Goal: Task Accomplishment & Management: Manage account settings

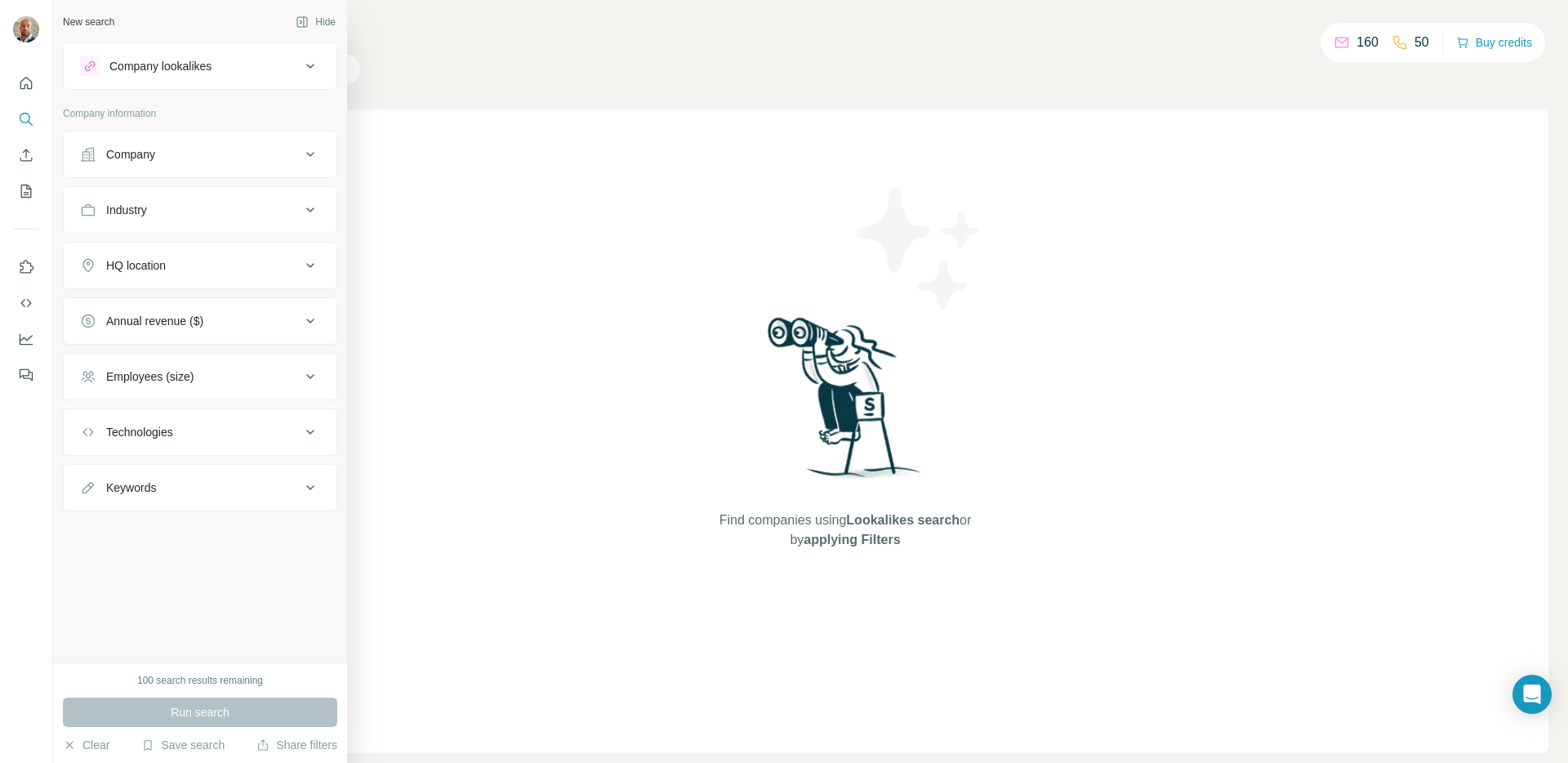
click at [295, 64] on div "Company lookalikes" at bounding box center [190, 67] width 221 height 20
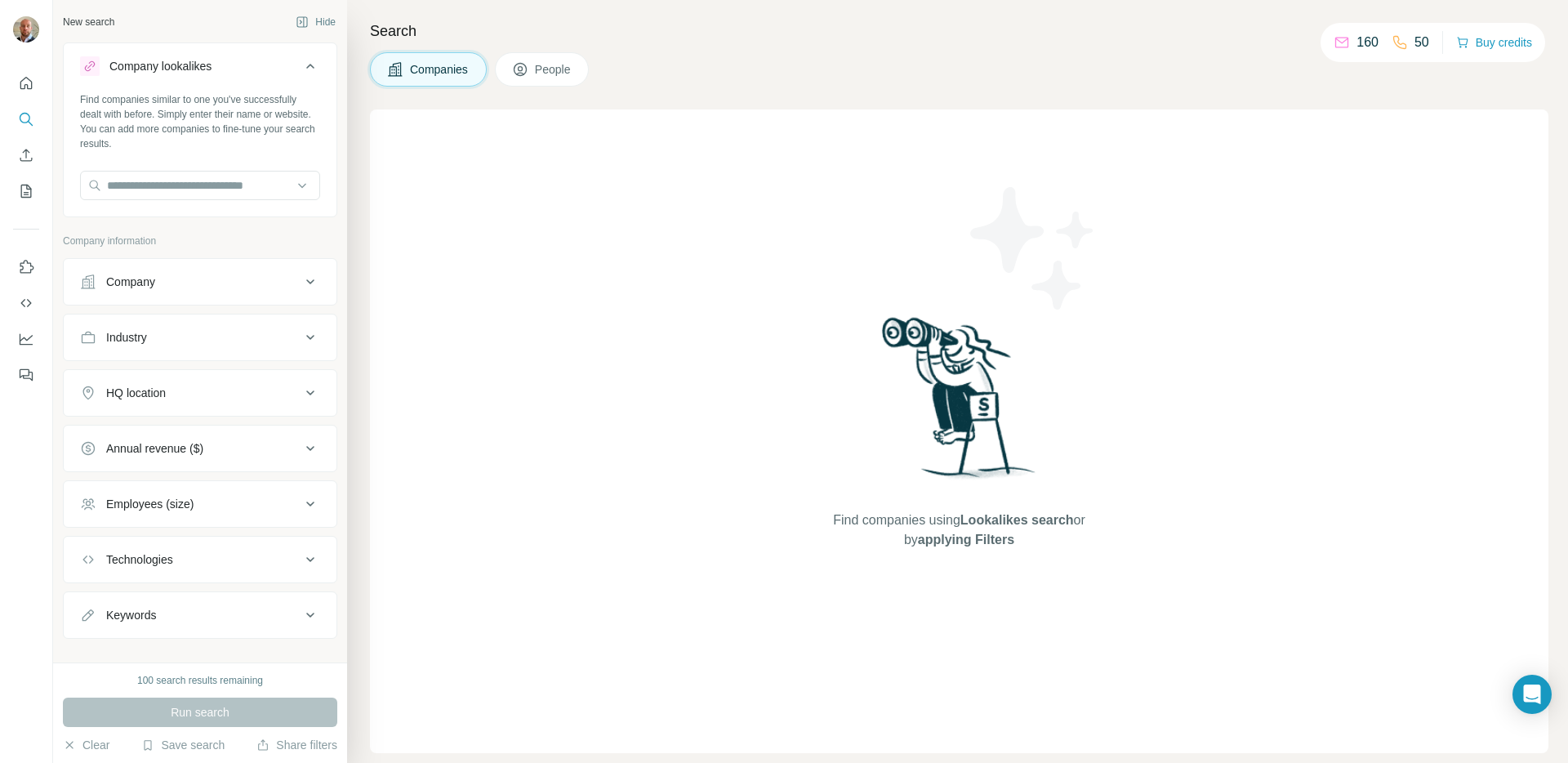
click at [302, 66] on icon at bounding box center [311, 67] width 20 height 20
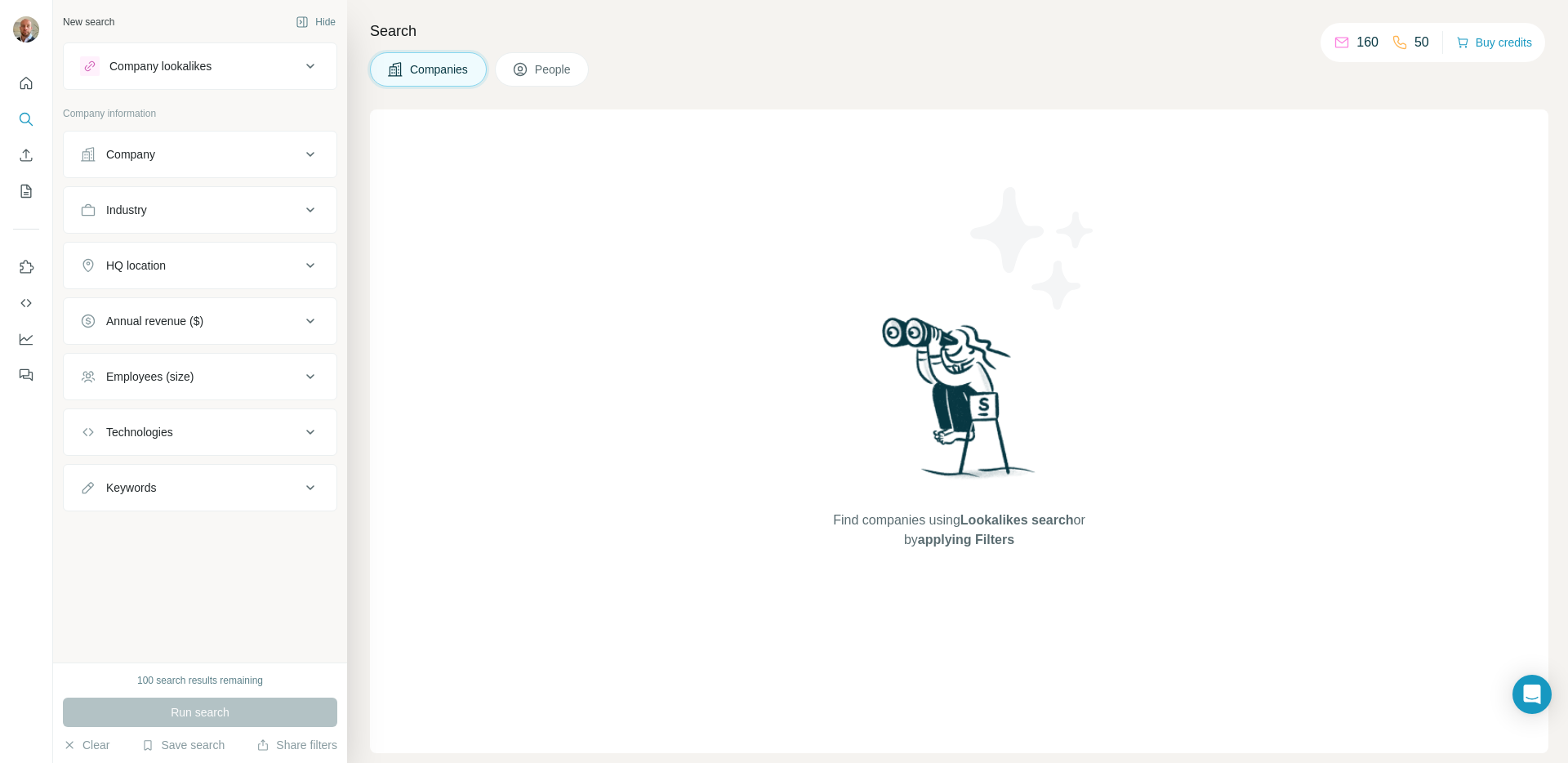
click at [678, 68] on div "Companies People" at bounding box center [959, 69] width 1178 height 34
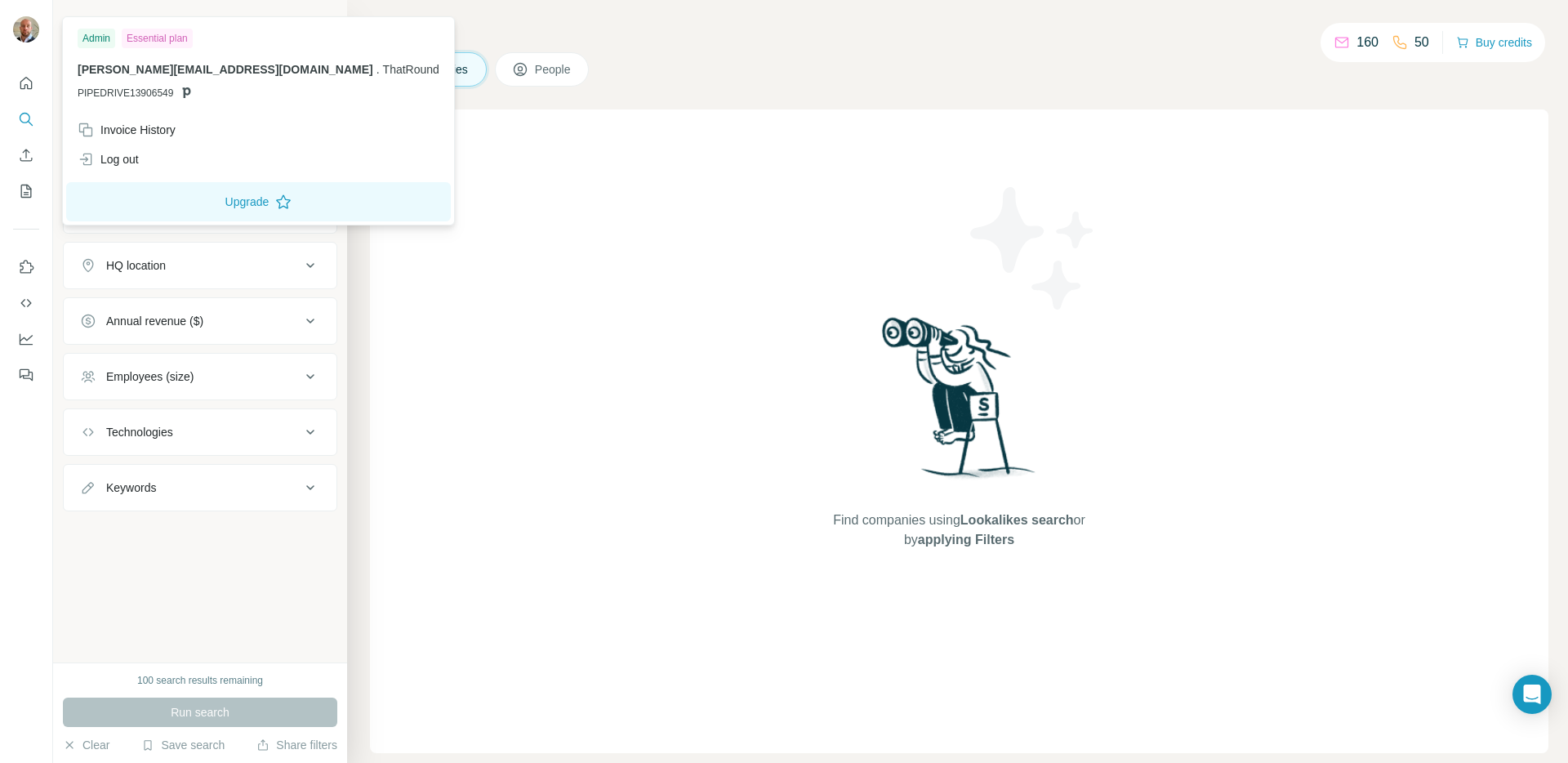
click at [30, 35] on img at bounding box center [26, 29] width 26 height 26
click at [617, 357] on div "Find companies using Lookalikes search or by applying Filters" at bounding box center [959, 431] width 1178 height 644
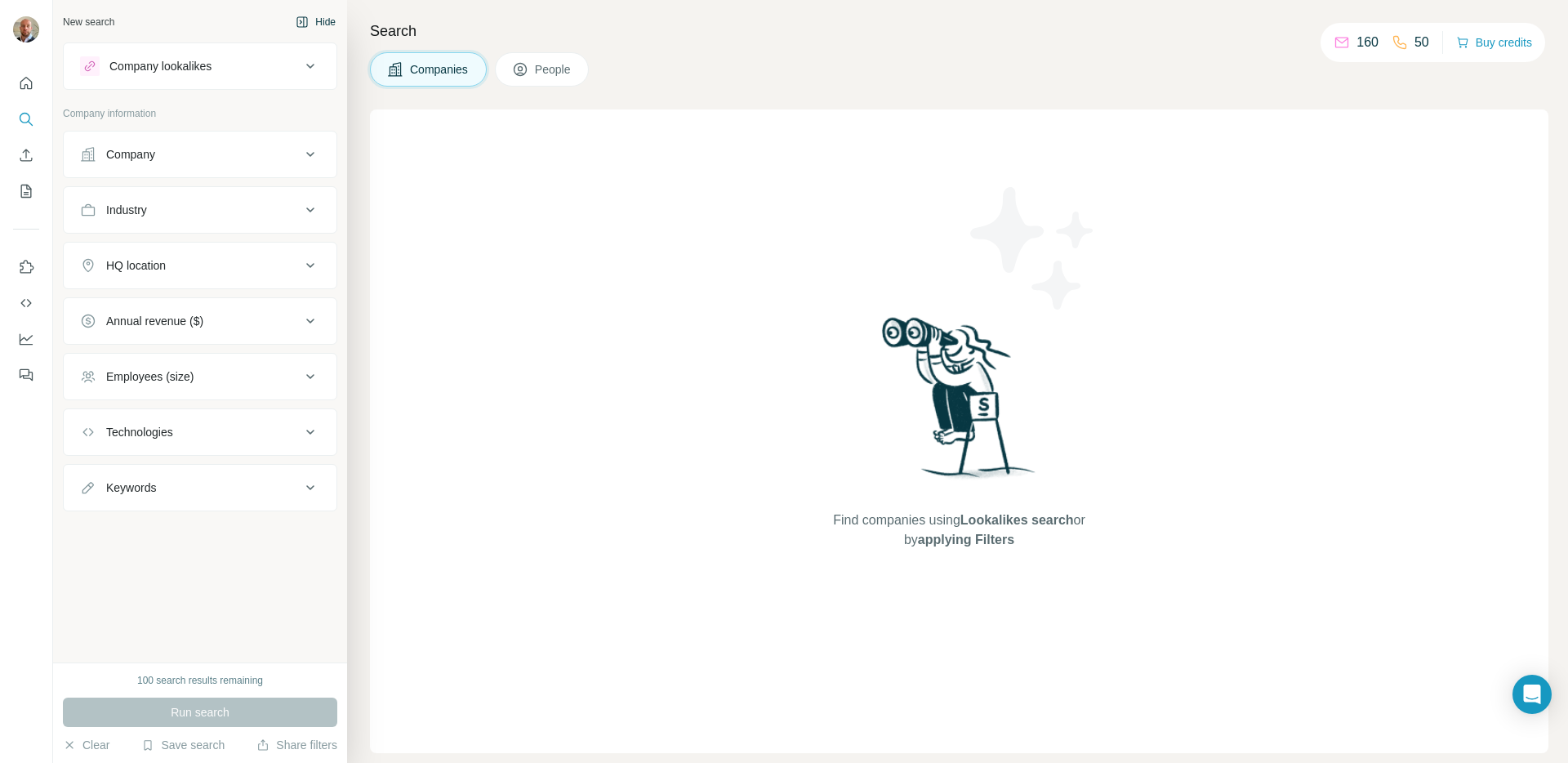
click at [321, 23] on button "Hide" at bounding box center [316, 22] width 63 height 24
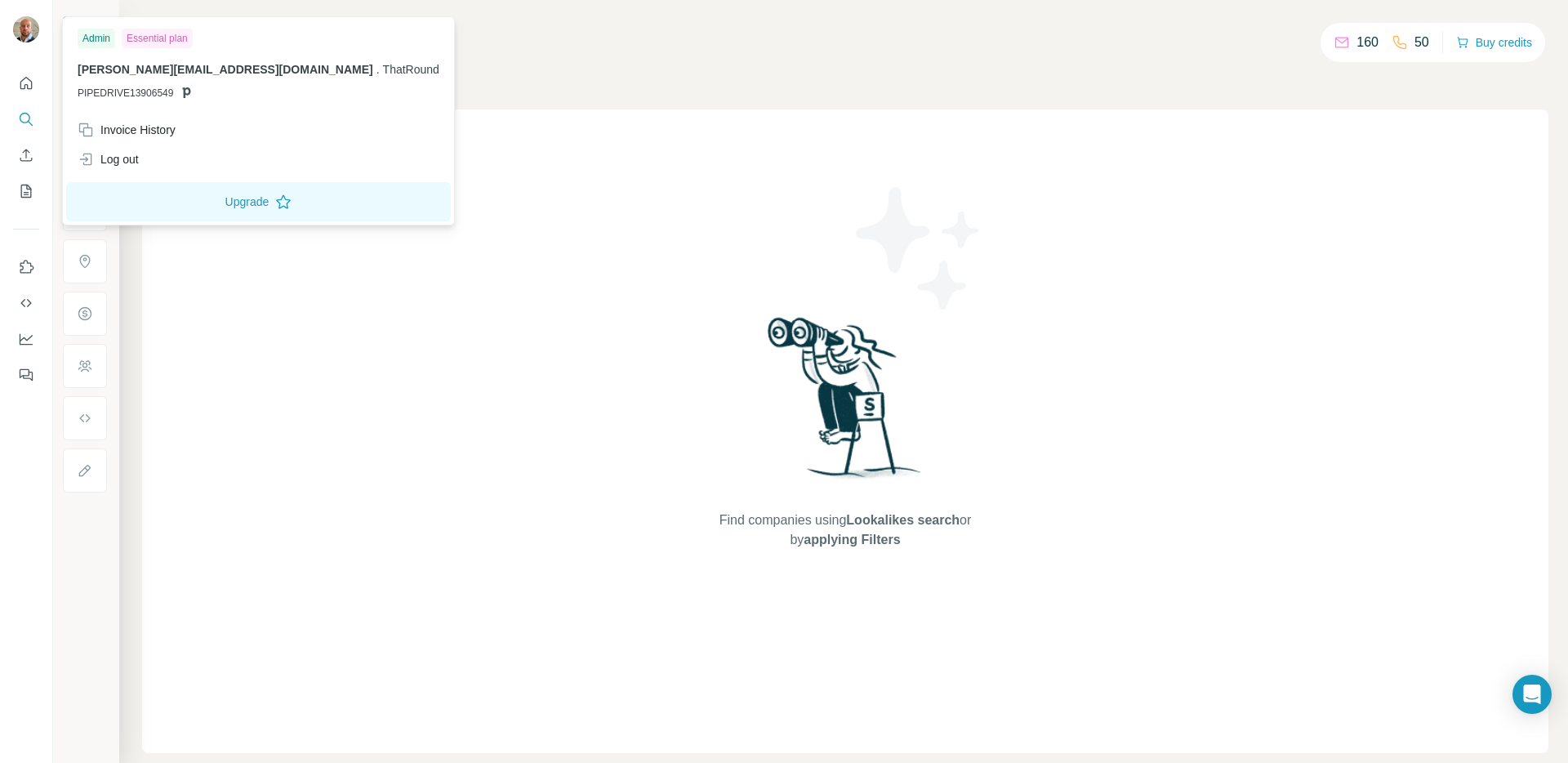
click at [101, 41] on div "Admin" at bounding box center [96, 39] width 38 height 20
click at [195, 92] on p "PIPEDRIVE13906549" at bounding box center [258, 93] width 362 height 14
drag, startPoint x: 129, startPoint y: 70, endPoint x: 116, endPoint y: 57, distance: 18.4
click at [129, 70] on span "[PERSON_NAME][EMAIL_ADDRESS][DOMAIN_NAME]" at bounding box center [225, 69] width 295 height 14
click at [97, 39] on div "Admin" at bounding box center [96, 39] width 38 height 20
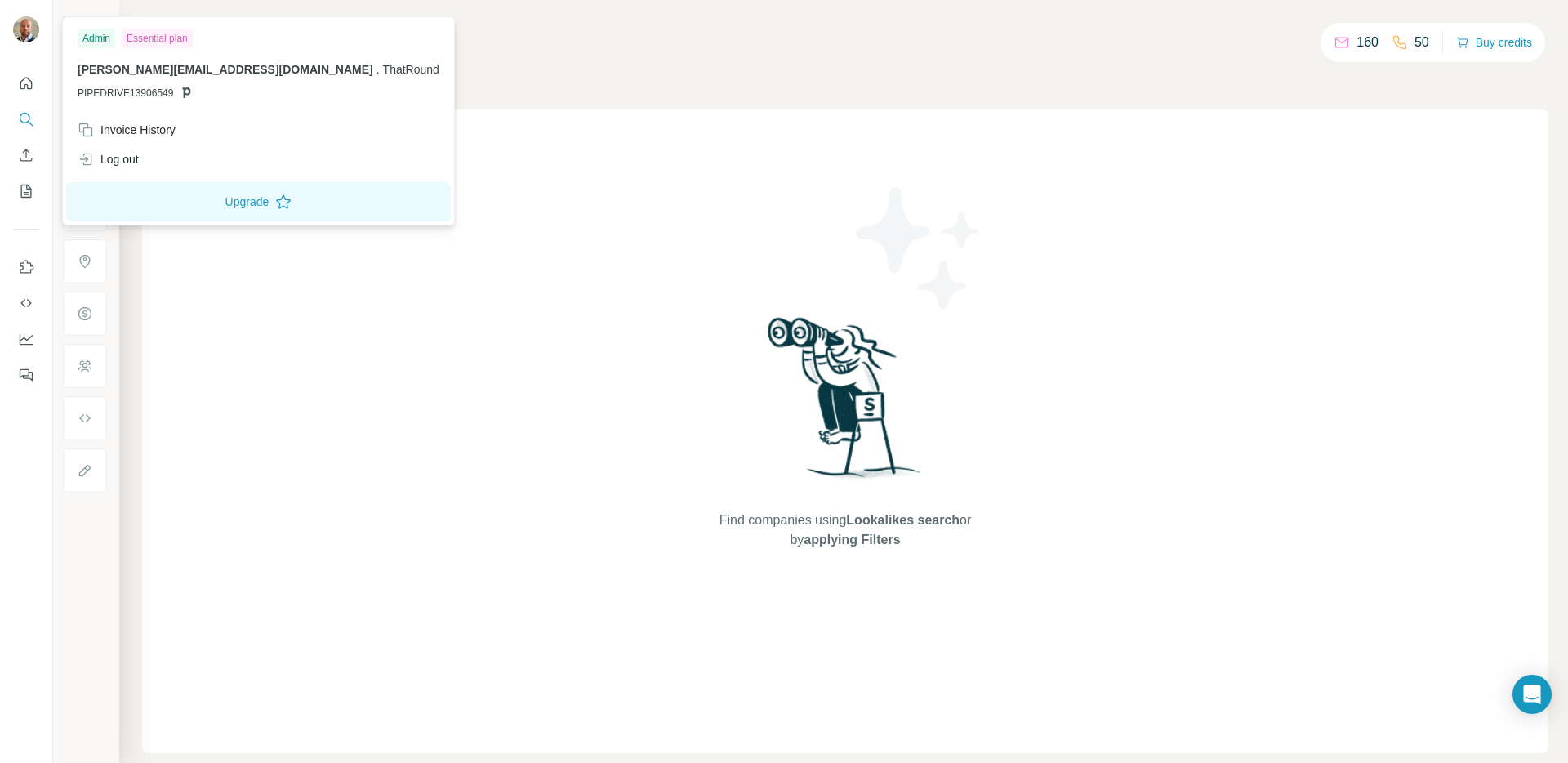
click at [150, 38] on div "Essential plan" at bounding box center [157, 39] width 71 height 20
click at [383, 68] on span "ThatRound" at bounding box center [411, 69] width 57 height 14
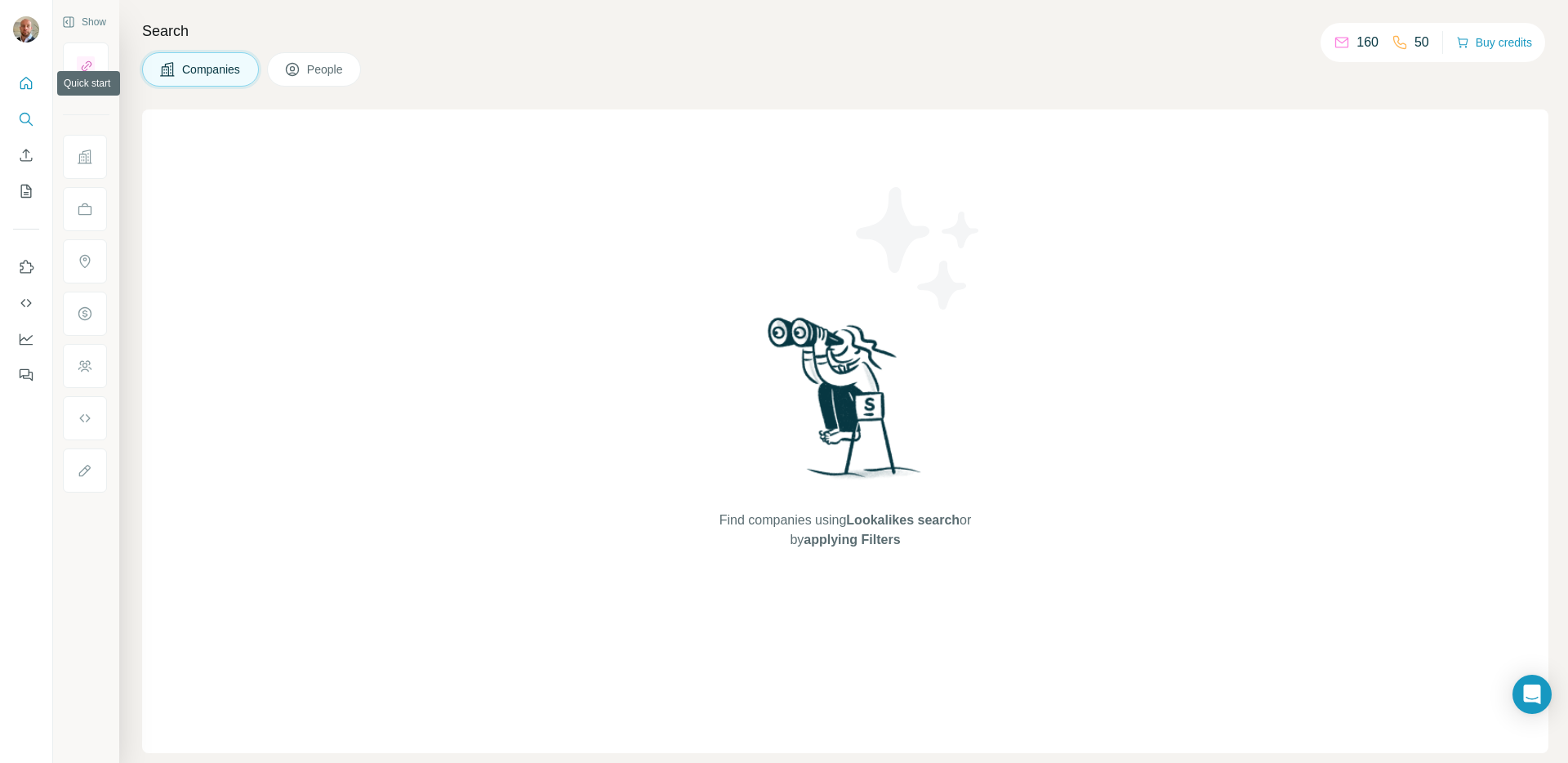
click at [30, 82] on icon "Quick start" at bounding box center [26, 83] width 16 height 16
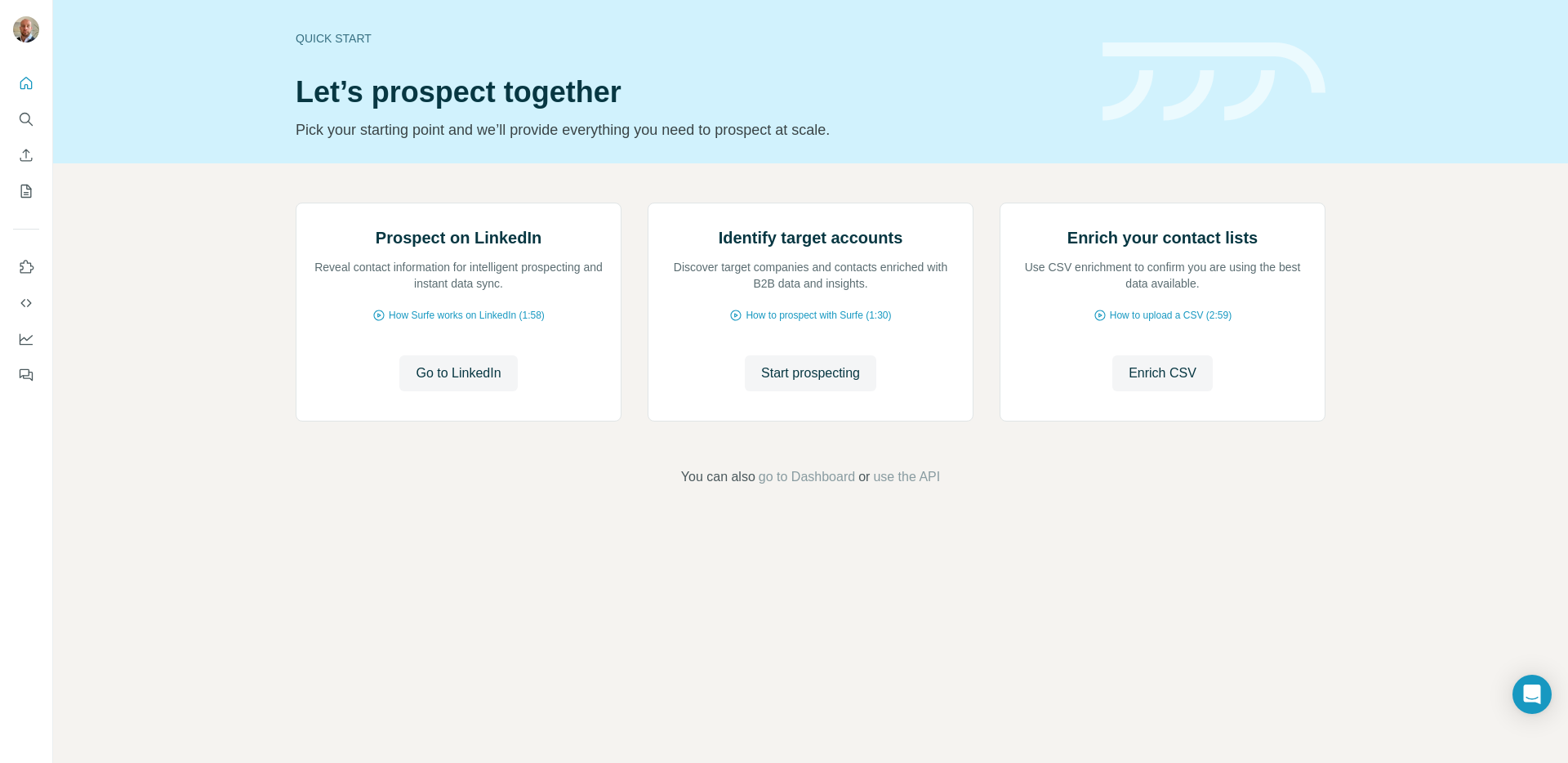
click at [113, 207] on div "Prospect on LinkedIn Reveal contact information for intelligent prospecting and…" at bounding box center [811, 344] width 1515 height 363
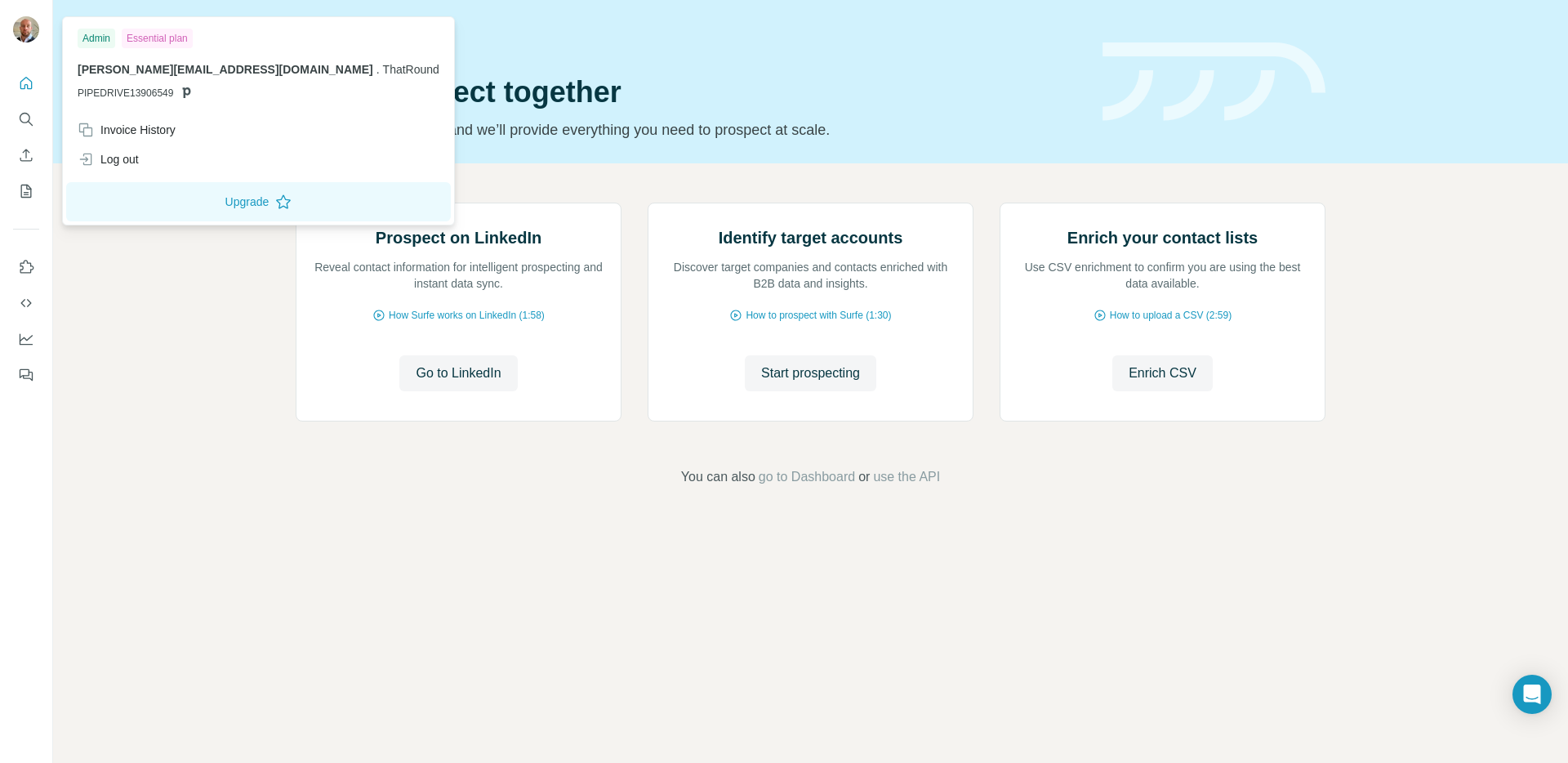
drag, startPoint x: 134, startPoint y: 93, endPoint x: 134, endPoint y: 84, distance: 9.0
click at [134, 89] on span "PIPEDRIVE13906549" at bounding box center [125, 93] width 95 height 14
click at [98, 43] on div "Admin" at bounding box center [96, 39] width 38 height 20
click at [151, 43] on div "Essential plan" at bounding box center [157, 39] width 71 height 20
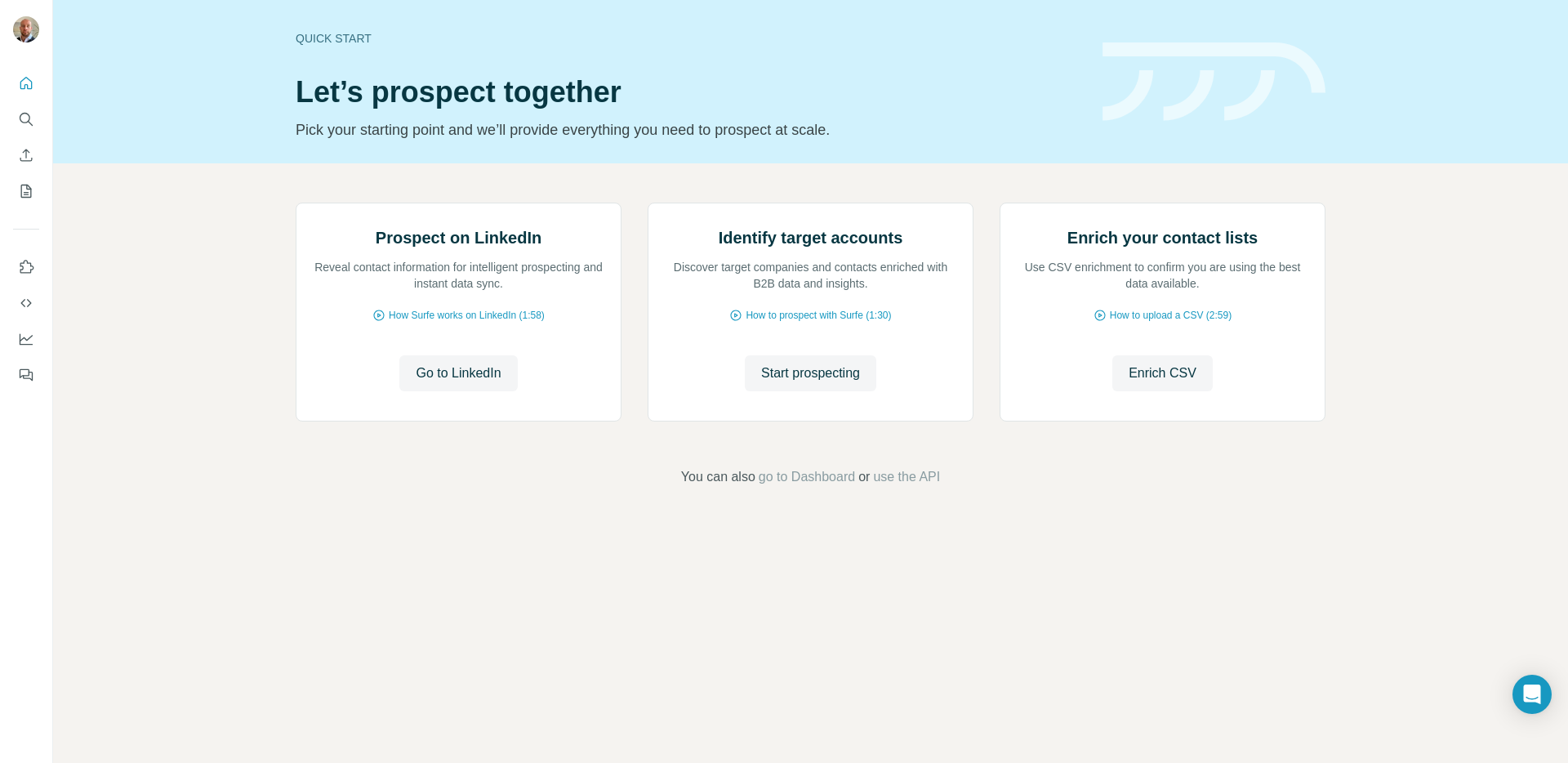
click at [231, 277] on div "Prospect on LinkedIn Reveal contact information for intelligent prospecting and…" at bounding box center [811, 344] width 1515 height 363
click at [346, 52] on div "Quick start Let’s prospect together Pick your starting point and we’ll provide …" at bounding box center [689, 81] width 787 height 119
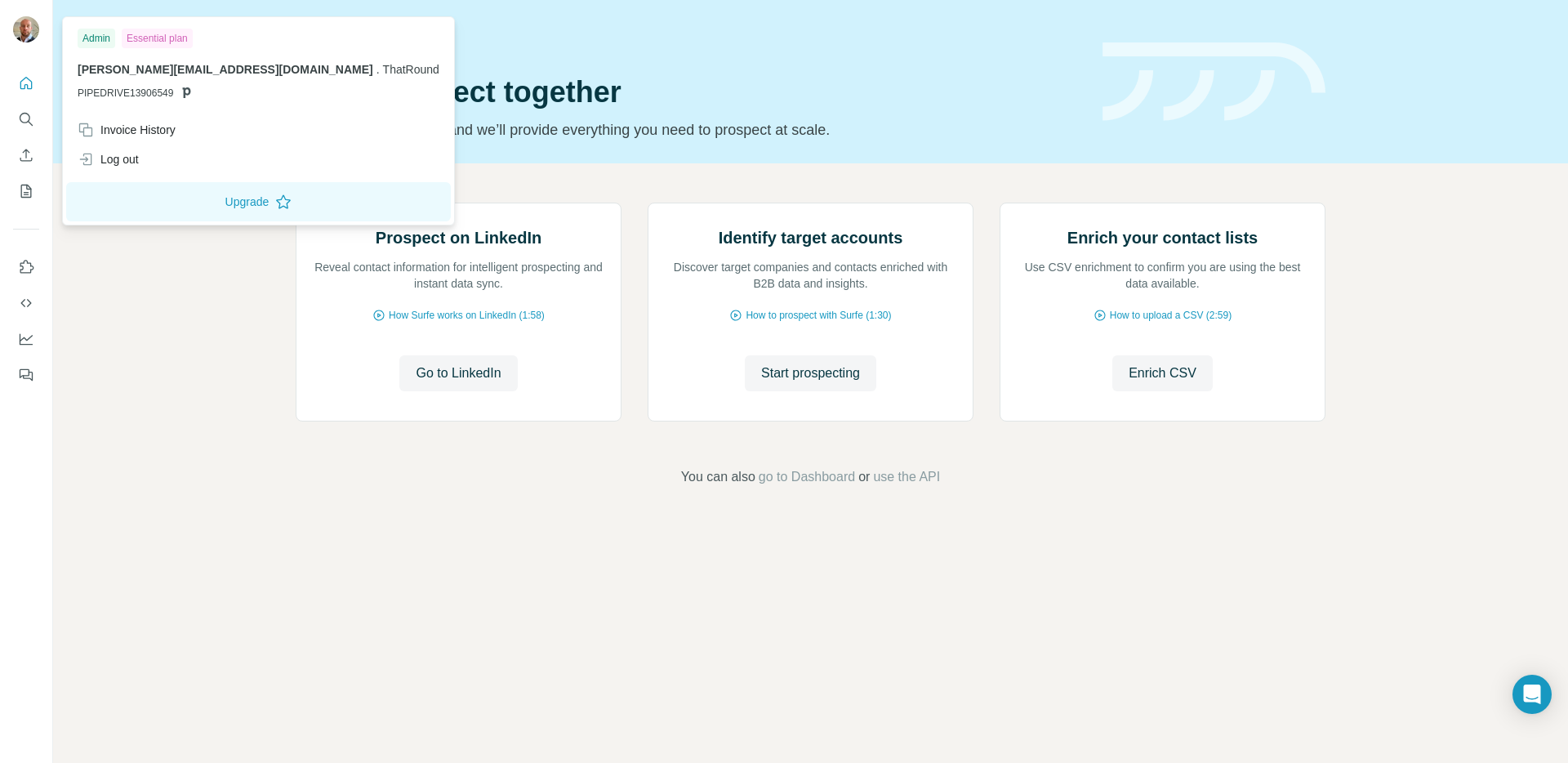
click at [26, 36] on img at bounding box center [26, 29] width 26 height 26
click at [383, 69] on span "ThatRound" at bounding box center [411, 69] width 57 height 14
click at [383, 70] on span "ThatRound" at bounding box center [411, 69] width 57 height 14
drag, startPoint x: 243, startPoint y: 70, endPoint x: 228, endPoint y: 77, distance: 16.6
click at [383, 70] on span "ThatRound" at bounding box center [411, 69] width 57 height 14
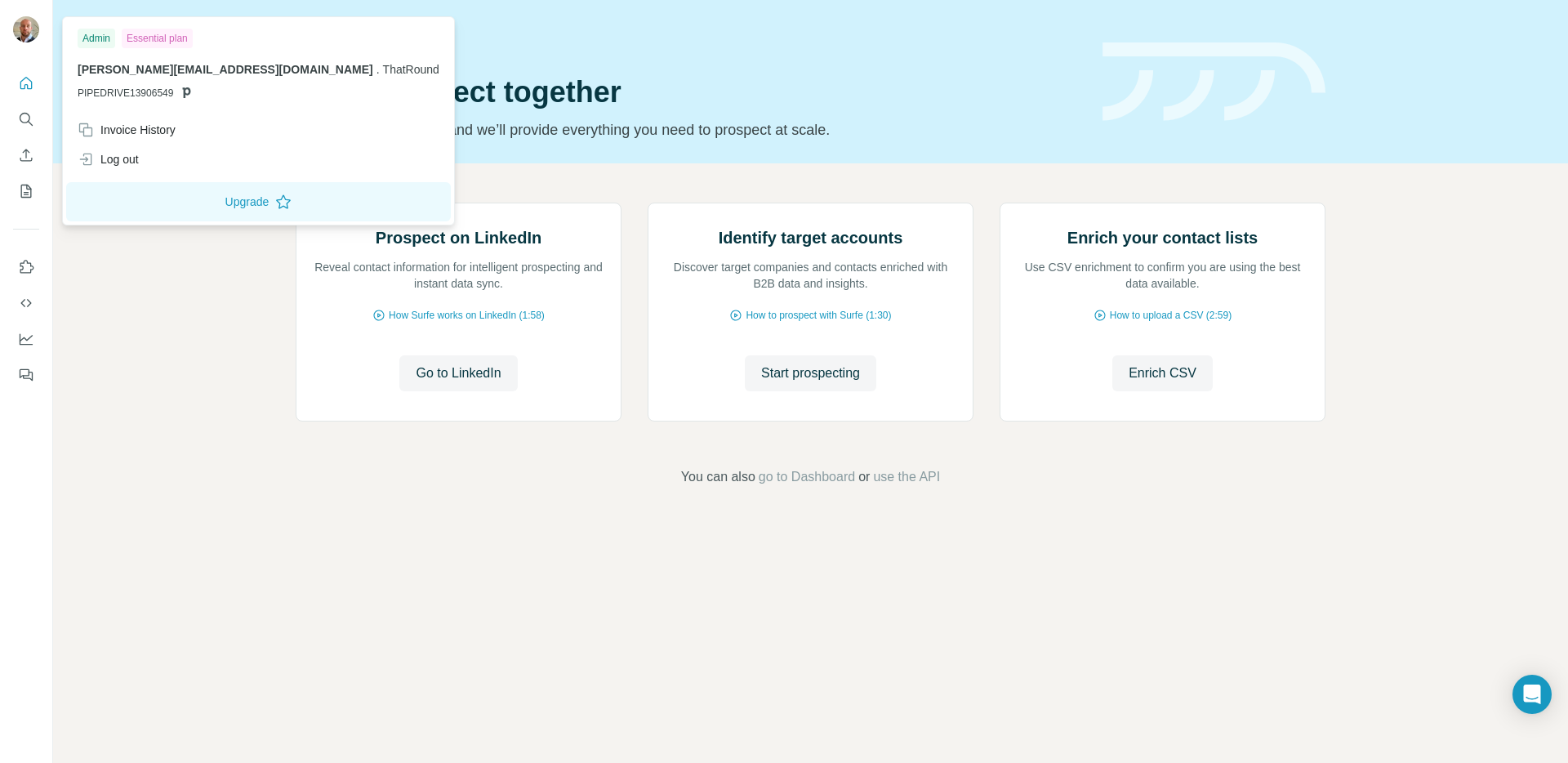
click at [174, 91] on p "PIPEDRIVE13906549" at bounding box center [258, 93] width 362 height 14
click at [186, 92] on icon at bounding box center [186, 93] width 8 height 11
click at [186, 92] on icon at bounding box center [186, 93] width 8 height 11
click at [140, 131] on div "Invoice History" at bounding box center [126, 130] width 98 height 16
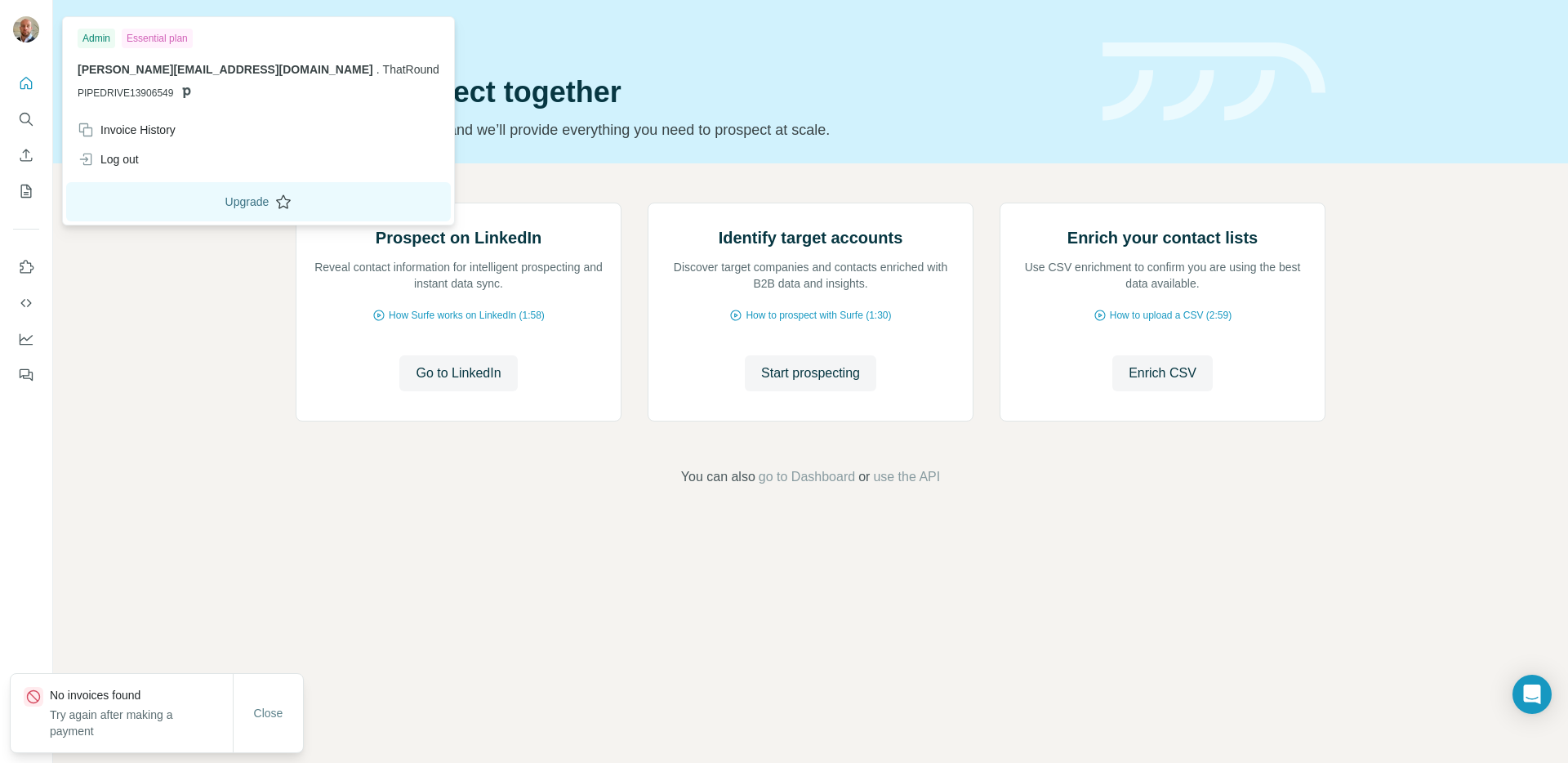
click at [182, 208] on button "Upgrade" at bounding box center [258, 202] width 385 height 40
